Goal: Task Accomplishment & Management: Use online tool/utility

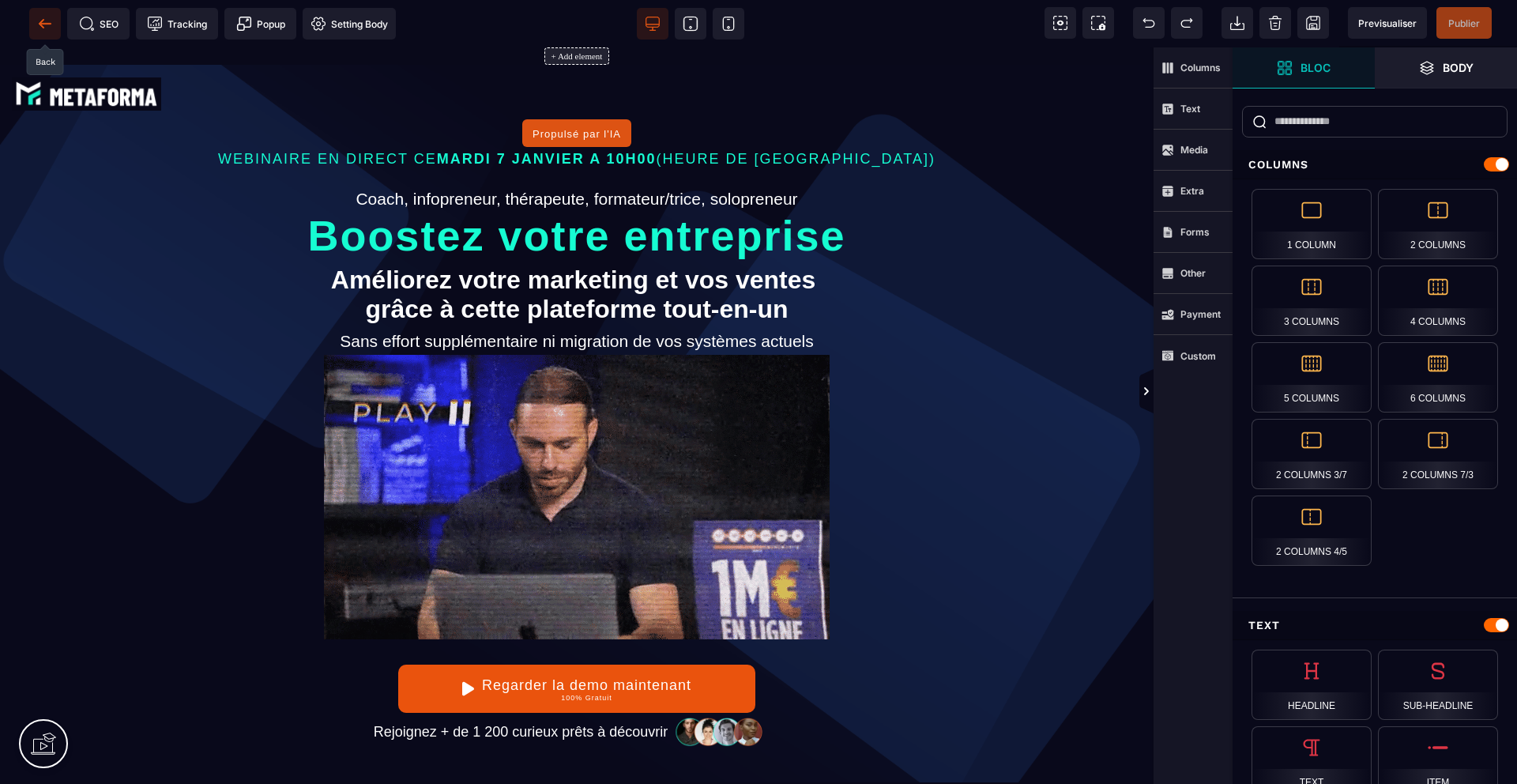
click at [44, 18] on icon at bounding box center [45, 24] width 16 height 16
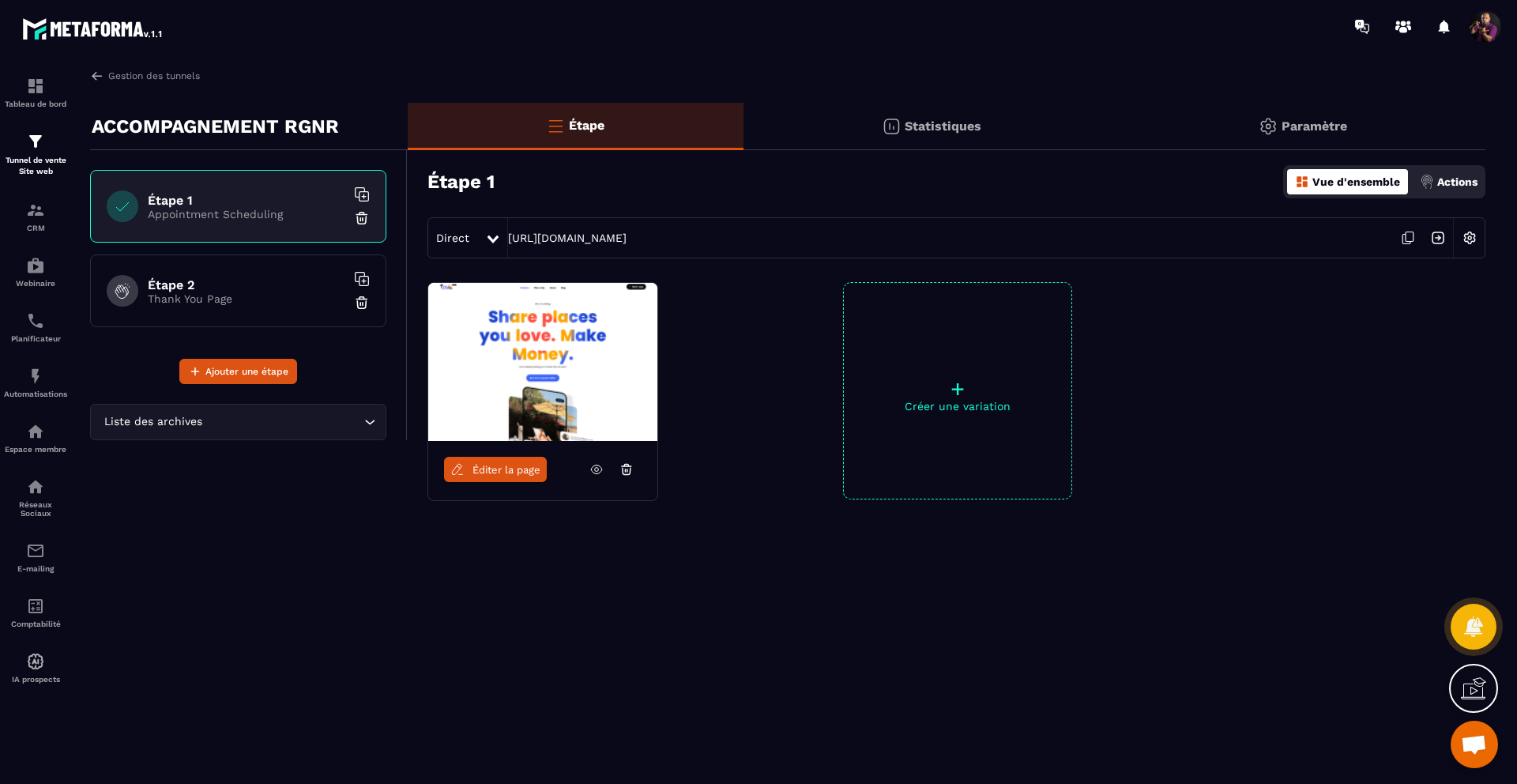
click at [633, 468] on div at bounding box center [627, 469] width 30 height 26
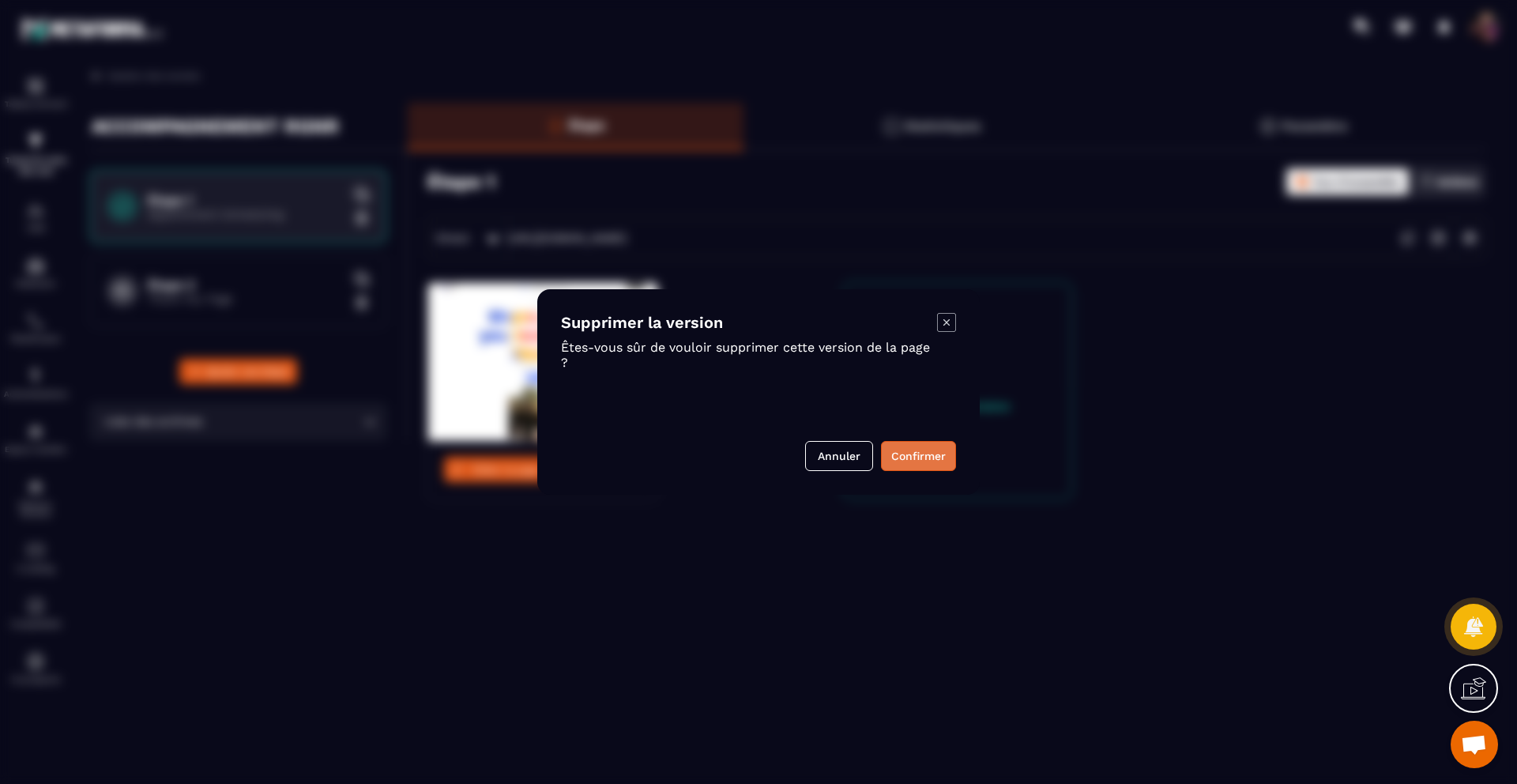
click at [933, 454] on button "Confirmer" at bounding box center [918, 456] width 75 height 30
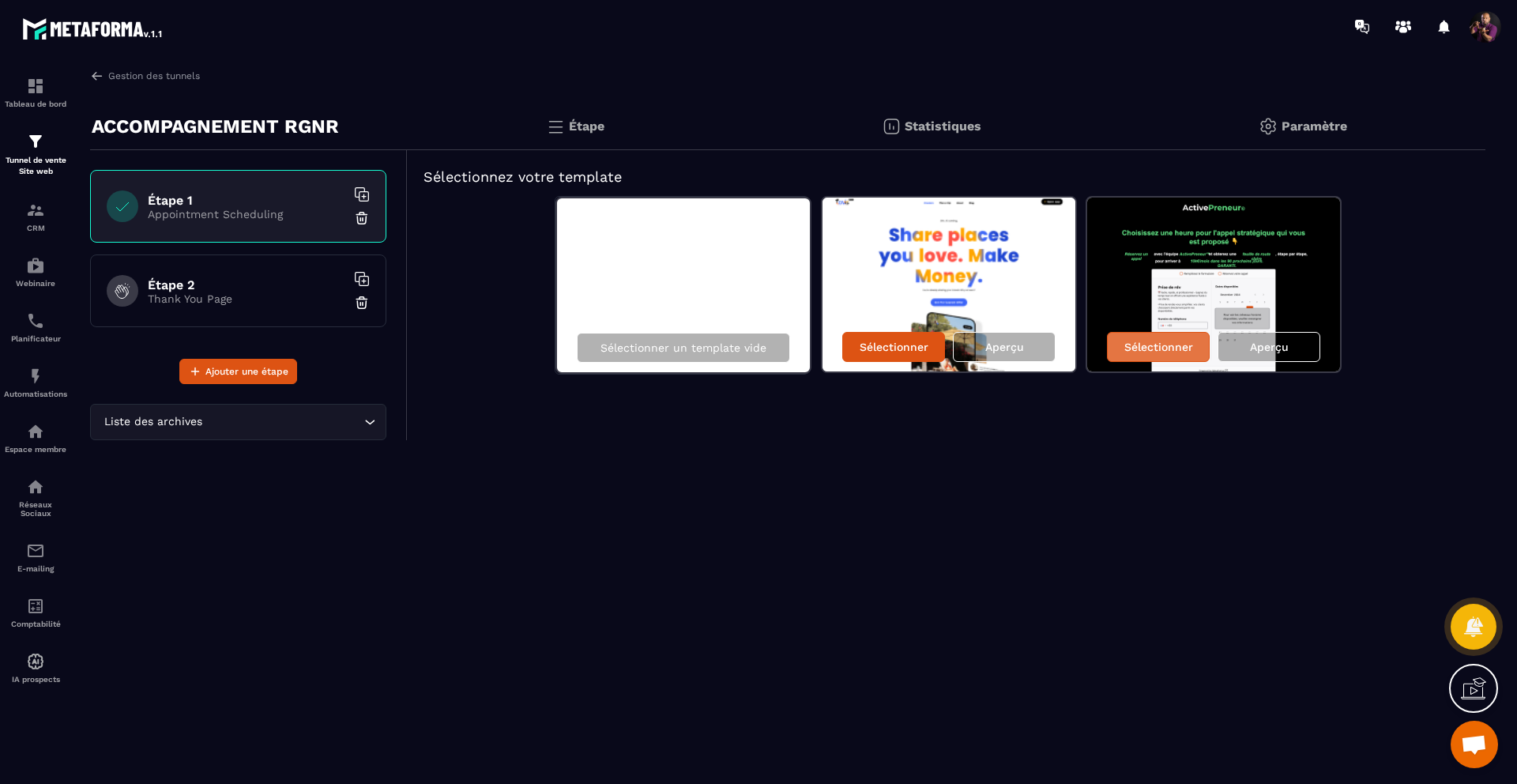
click at [1165, 343] on p "Sélectionner" at bounding box center [1158, 346] width 68 height 12
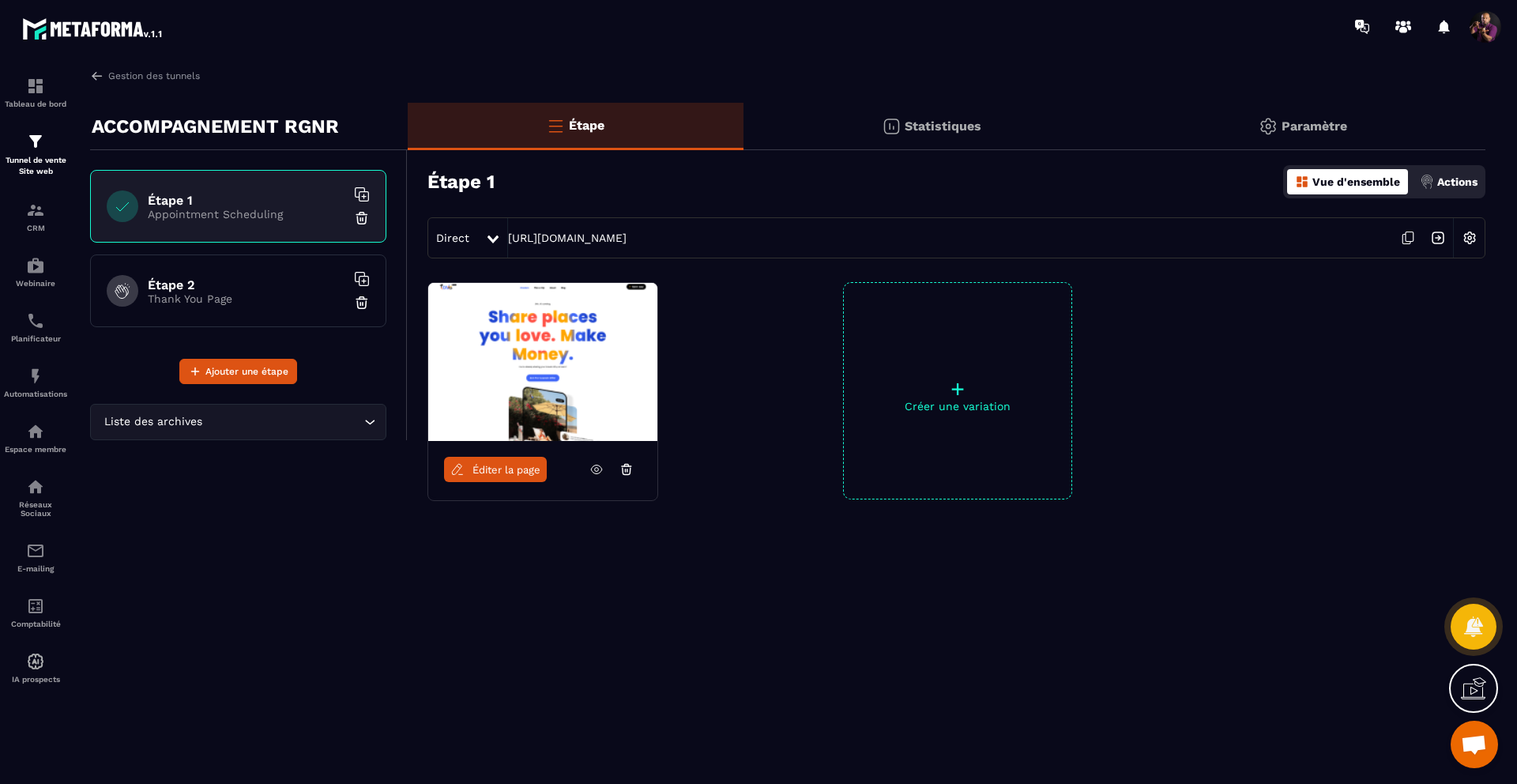
click at [198, 206] on div "Étape 1 Appointment Scheduling" at bounding box center [247, 206] width 197 height 28
click at [1473, 237] on img at bounding box center [1470, 238] width 30 height 30
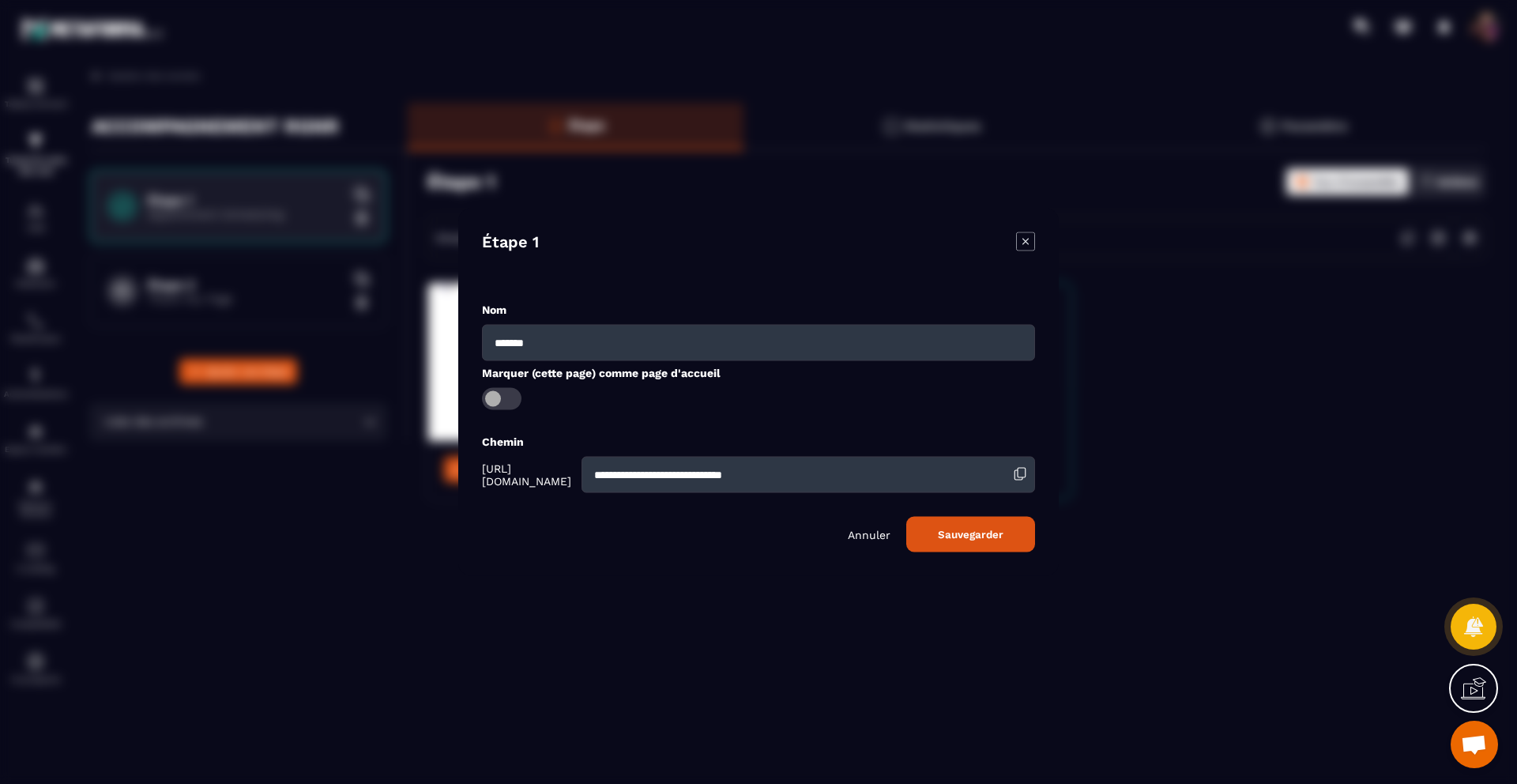
click at [1027, 239] on icon "Modal window" at bounding box center [1025, 240] width 7 height 7
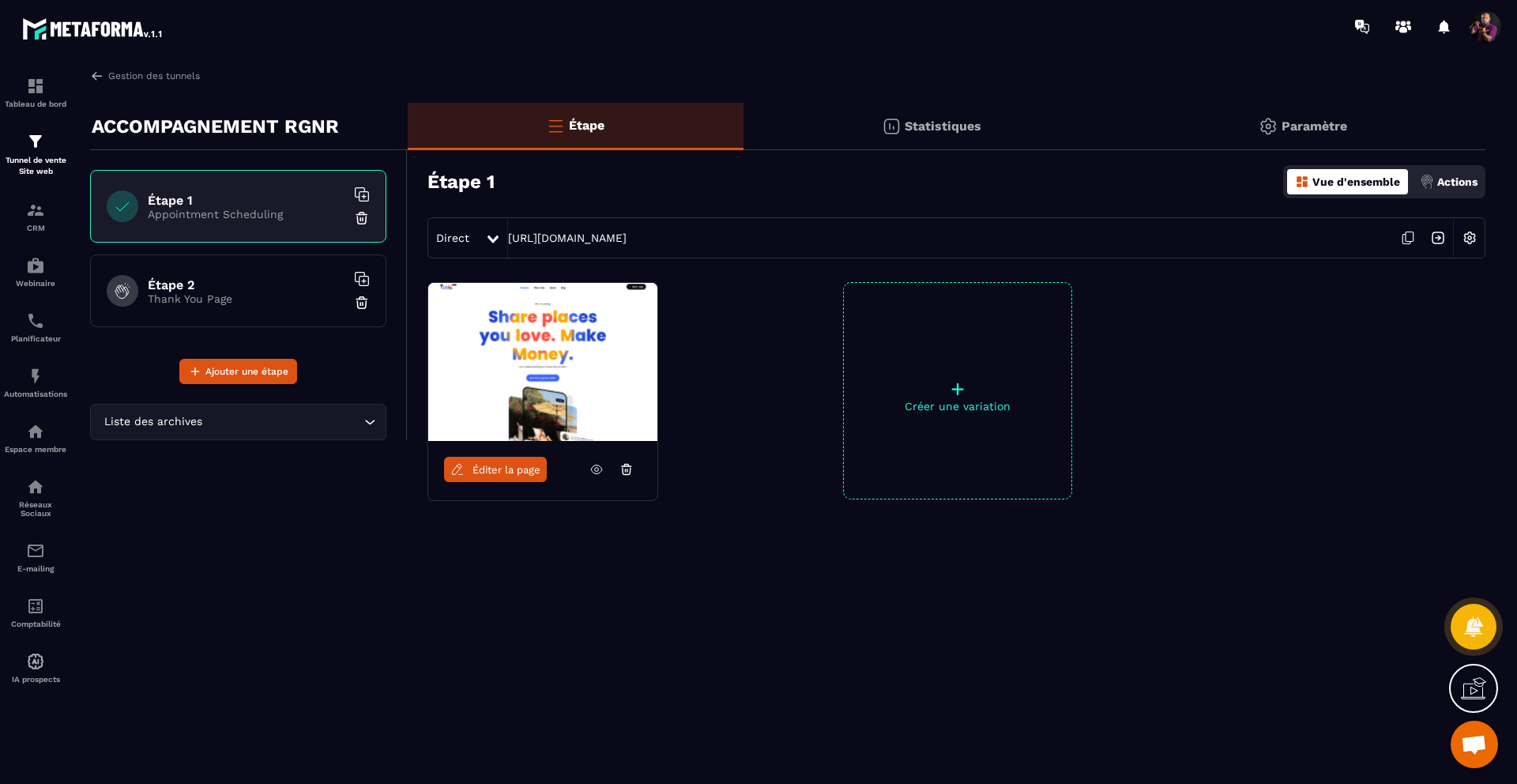
click at [497, 469] on span "Éditer la page" at bounding box center [507, 469] width 68 height 11
